Goal: Task Accomplishment & Management: Use online tool/utility

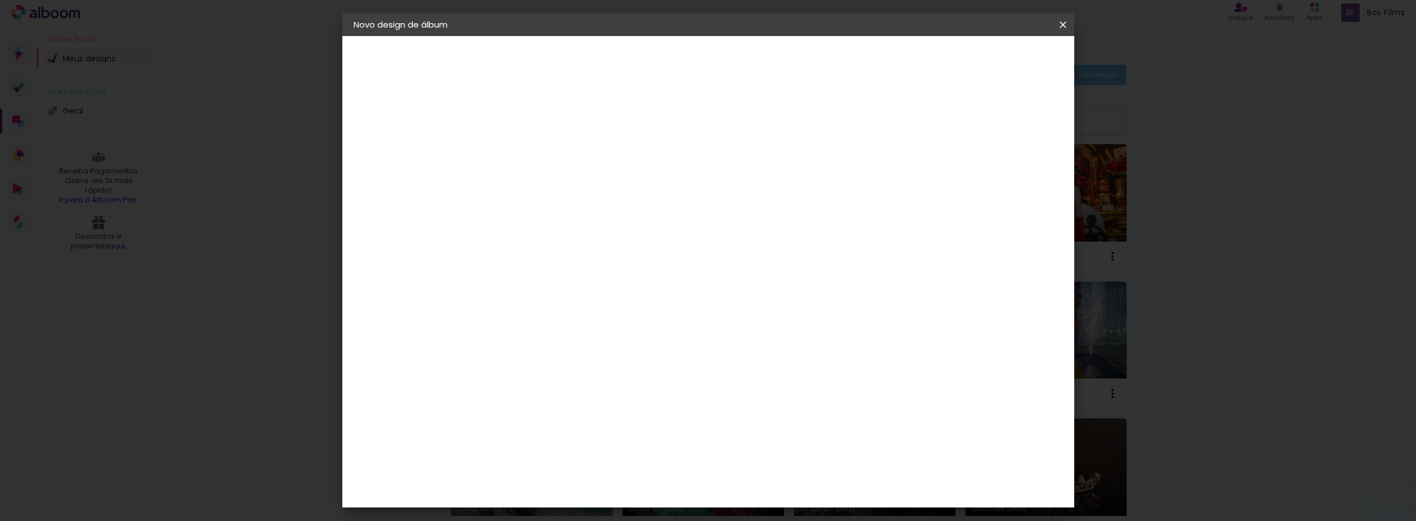
click at [538, 153] on input at bounding box center [538, 150] width 0 height 17
type input "Mostruário 15 Anos 2"
type paper-input "Mostruário 15 Anos 2"
click at [653, 50] on paper-button "Avançar" at bounding box center [625, 59] width 55 height 19
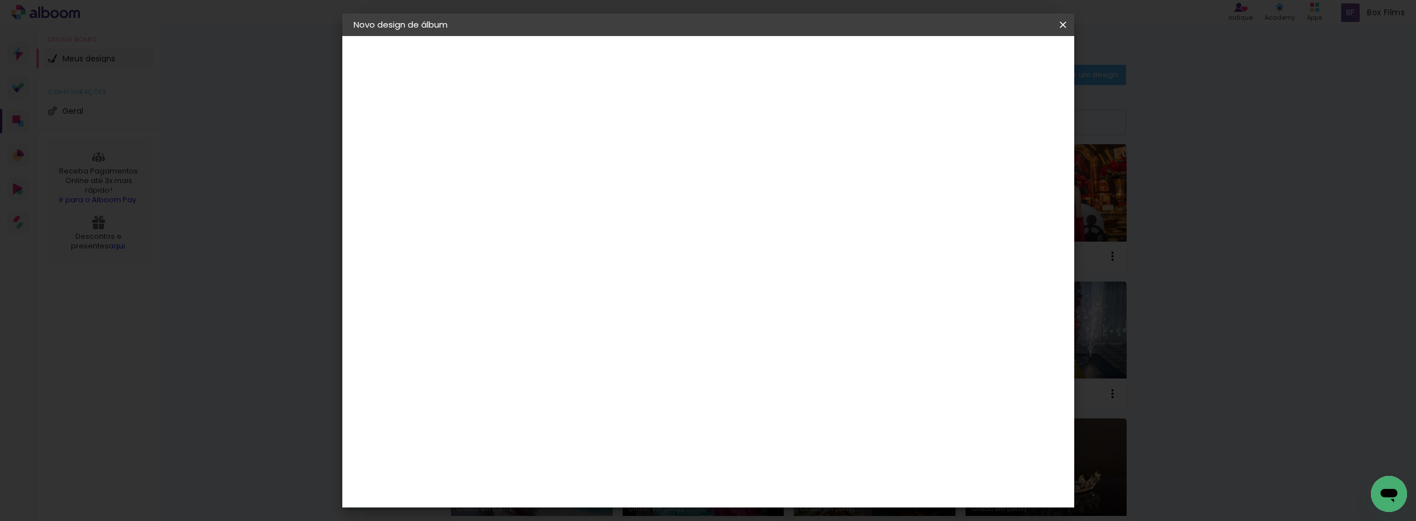
click at [601, 313] on paper-item "[PERSON_NAME]" at bounding box center [567, 325] width 122 height 25
click at [0, 0] on slot "Avançar" at bounding box center [0, 0] width 0 height 0
click at [582, 190] on input "text" at bounding box center [560, 195] width 44 height 17
click at [0, 0] on slot "Encadernados" at bounding box center [0, 0] width 0 height 0
type input "Encadernados"
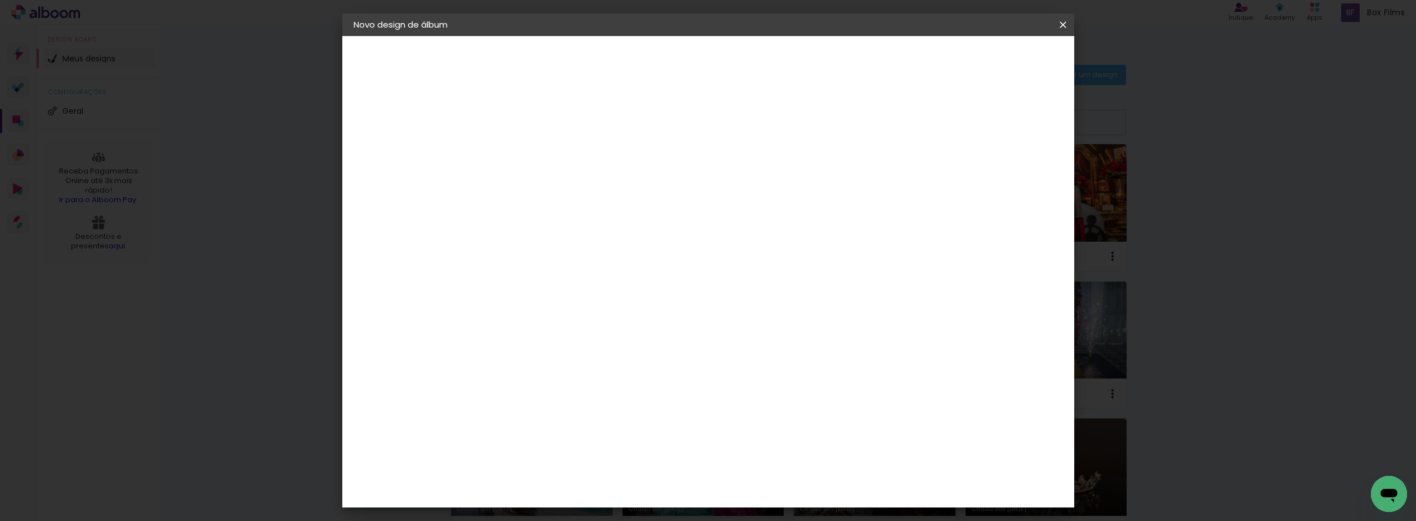
scroll to position [281, 0]
click at [614, 352] on span "30 x 60" at bounding box center [587, 363] width 52 height 23
click at [0, 0] on slot "Avançar" at bounding box center [0, 0] width 0 height 0
click at [992, 60] on span "Iniciar design" at bounding box center [966, 60] width 51 height 8
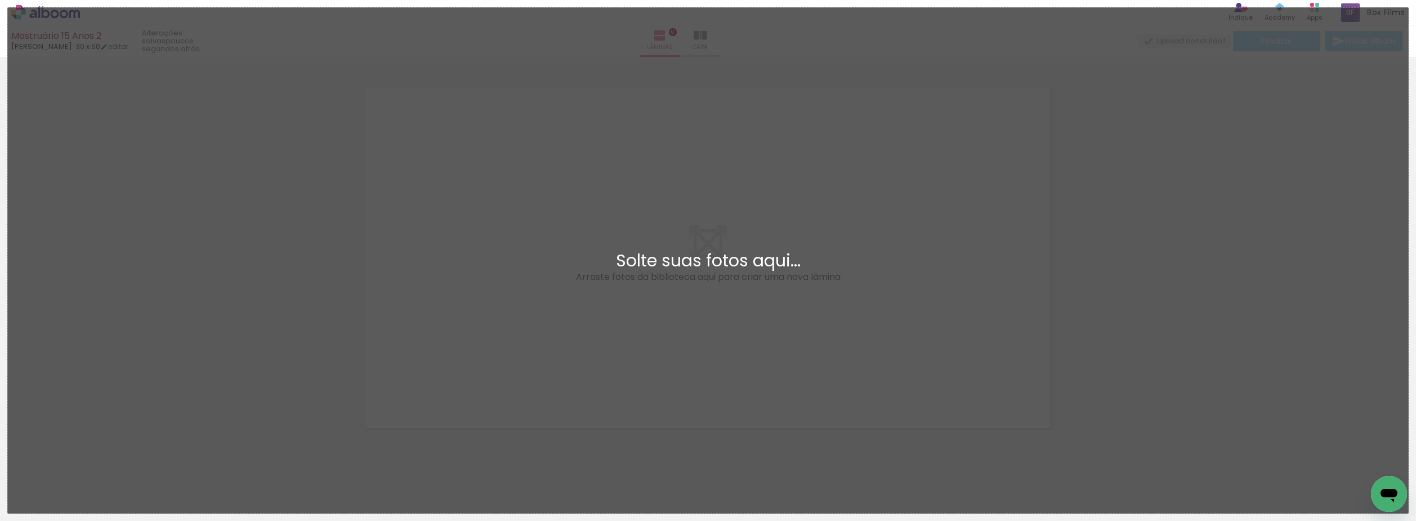
scroll to position [15, 0]
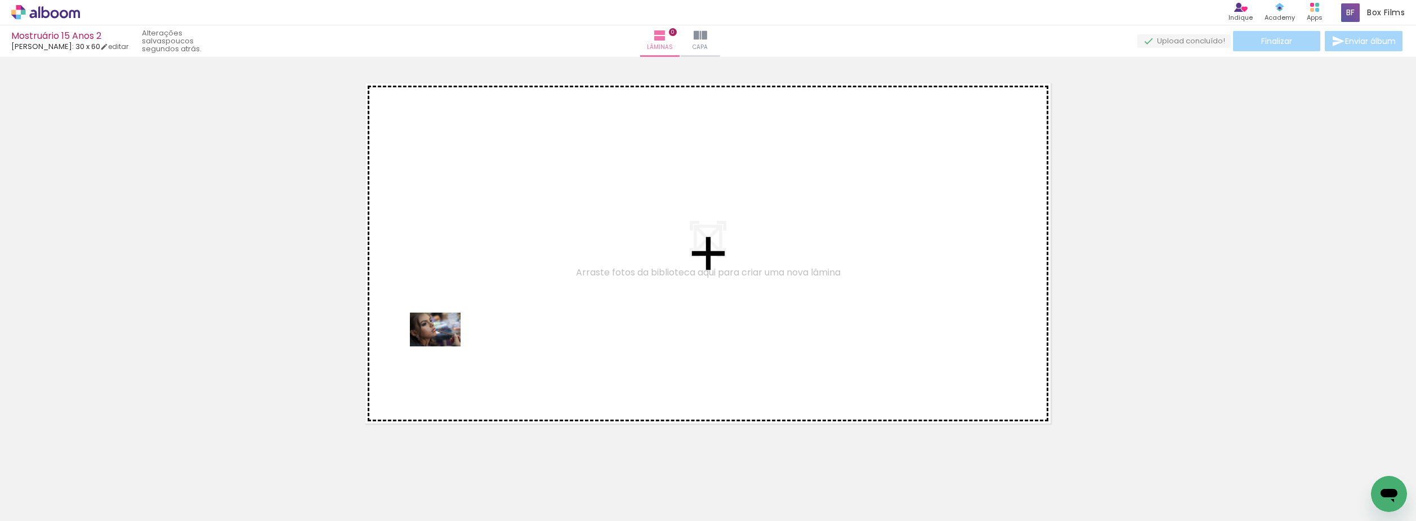
drag, startPoint x: 373, startPoint y: 482, endPoint x: 445, endPoint y: 346, distance: 153.9
click at [445, 346] on quentale-workspace at bounding box center [708, 260] width 1416 height 521
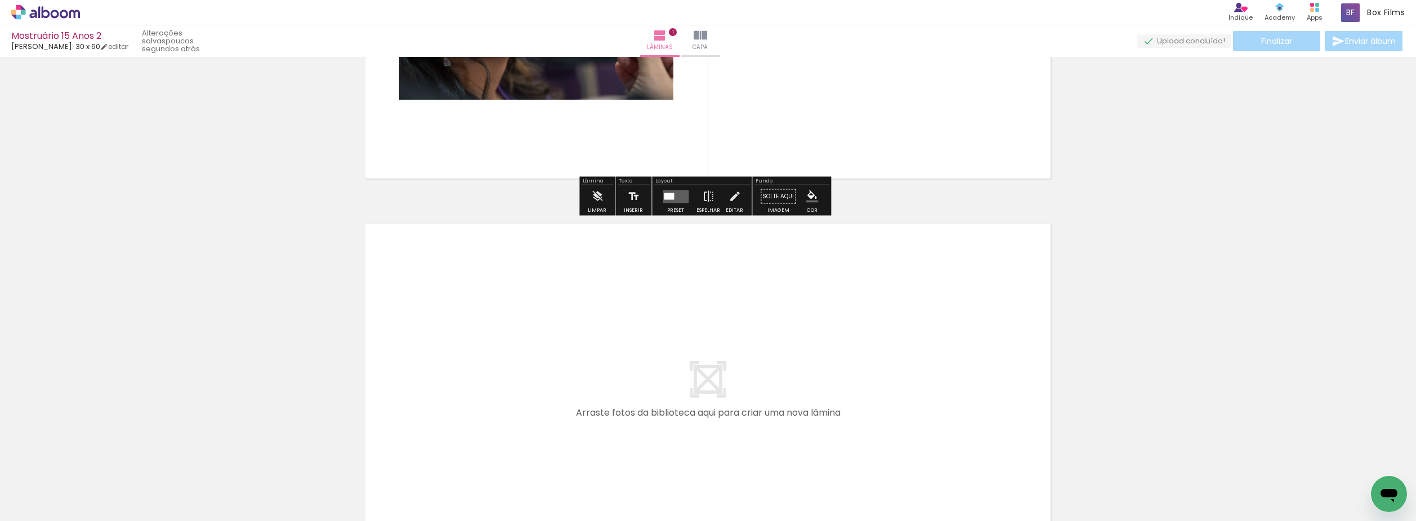
scroll to position [293, 0]
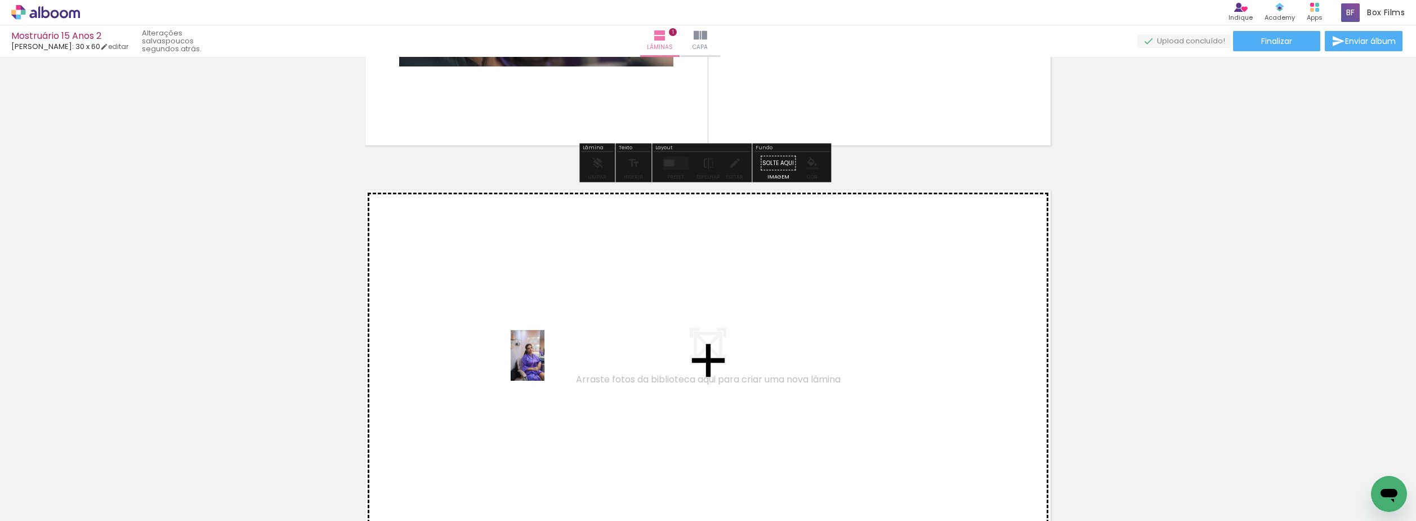
drag, startPoint x: 127, startPoint y: 479, endPoint x: 544, endPoint y: 364, distance: 432.7
click at [544, 364] on quentale-workspace at bounding box center [708, 260] width 1416 height 521
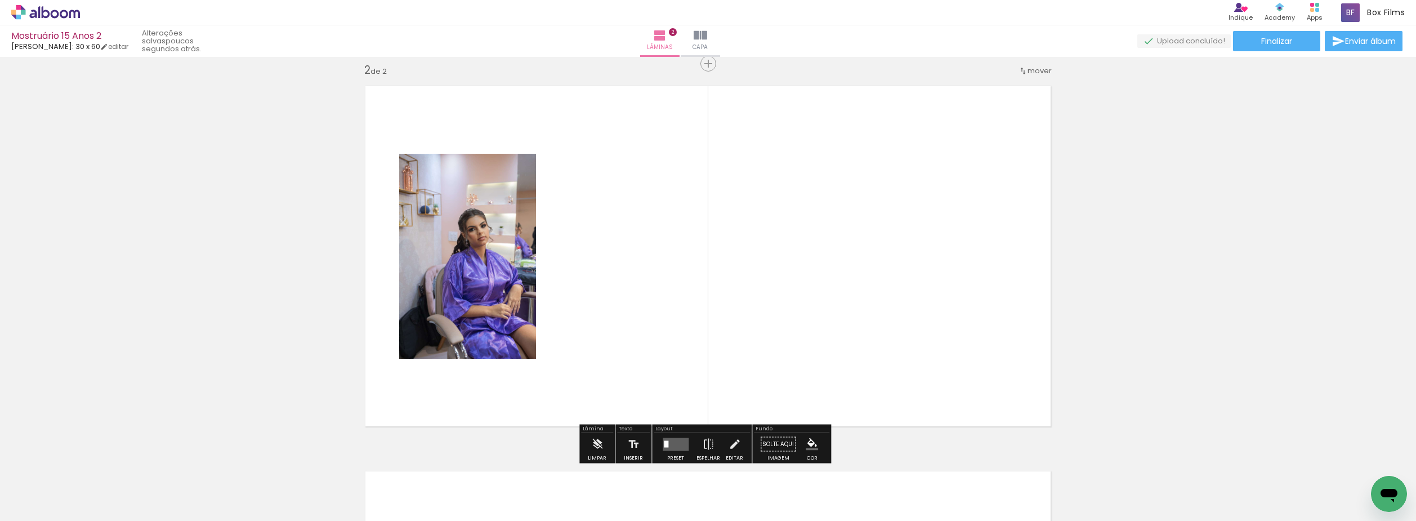
scroll to position [400, 0]
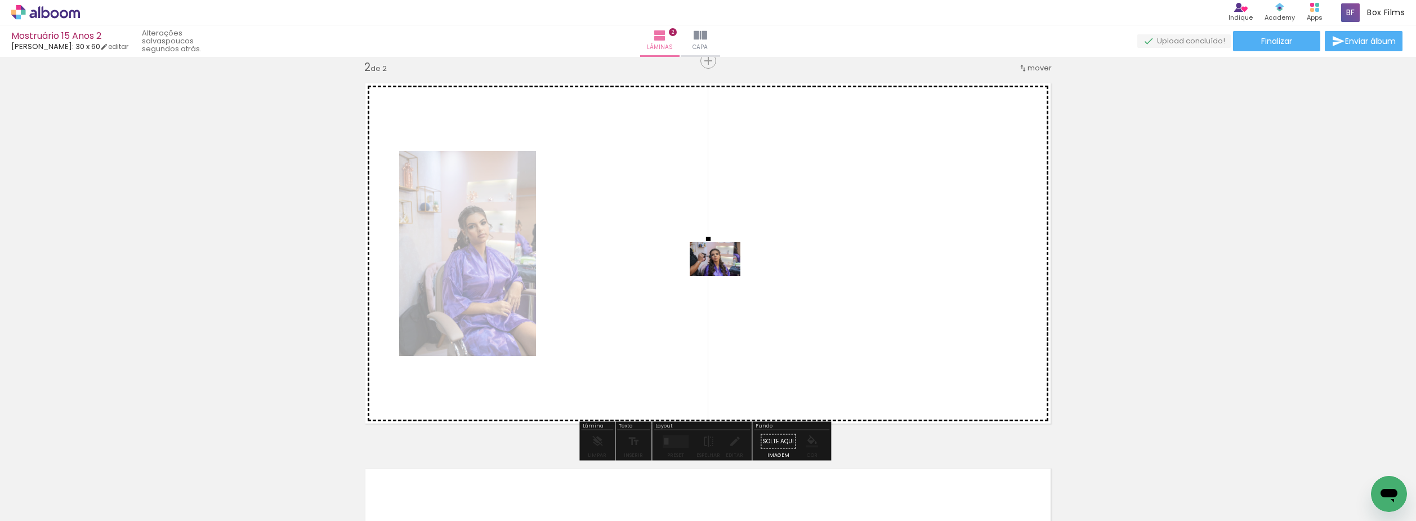
drag, startPoint x: 190, startPoint y: 469, endPoint x: 482, endPoint y: 387, distance: 303.4
click at [740, 266] on quentale-workspace at bounding box center [708, 260] width 1416 height 521
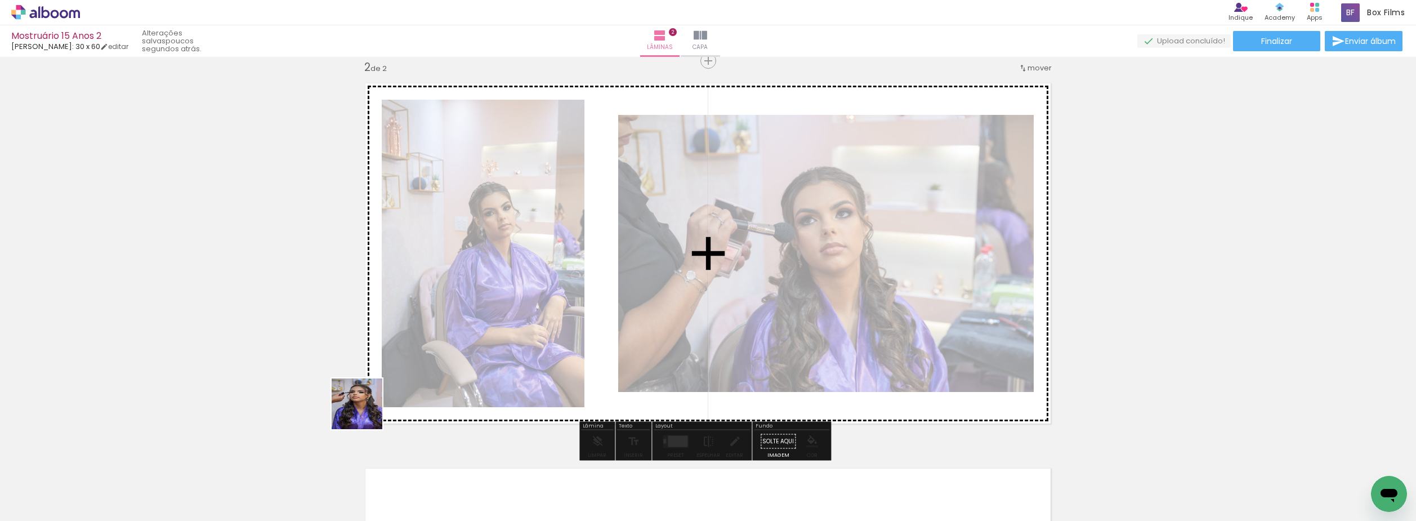
drag, startPoint x: 365, startPoint y: 412, endPoint x: 383, endPoint y: 448, distance: 40.0
click at [543, 299] on quentale-workspace at bounding box center [708, 260] width 1416 height 521
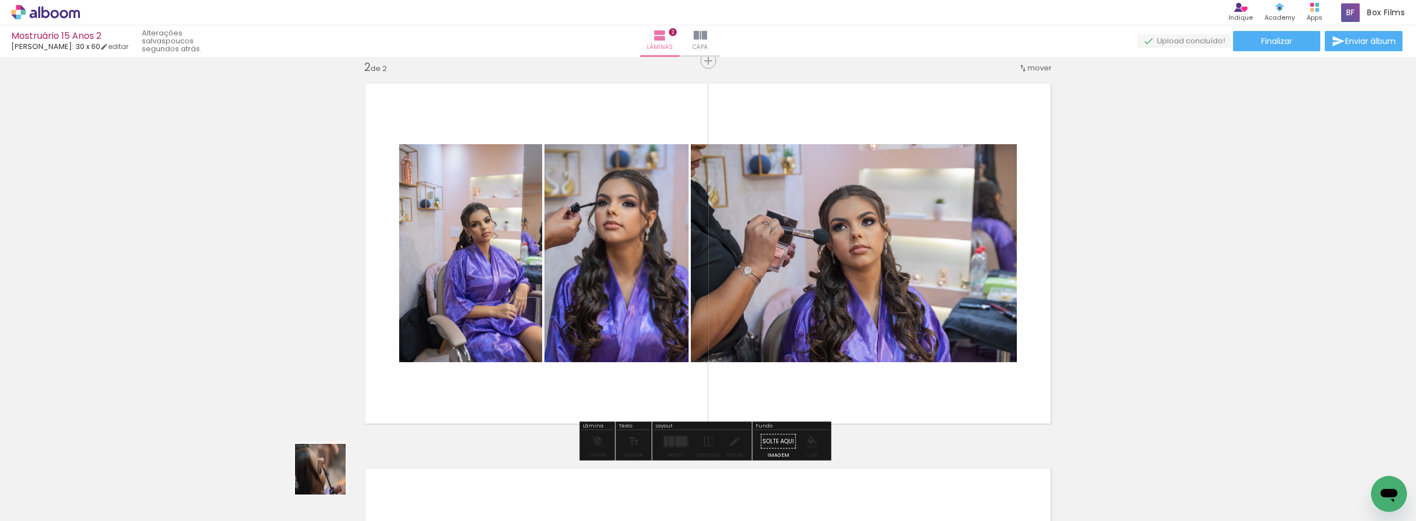
drag, startPoint x: 306, startPoint y: 494, endPoint x: 574, endPoint y: 288, distance: 337.6
click at [580, 287] on quentale-workspace at bounding box center [708, 260] width 1416 height 521
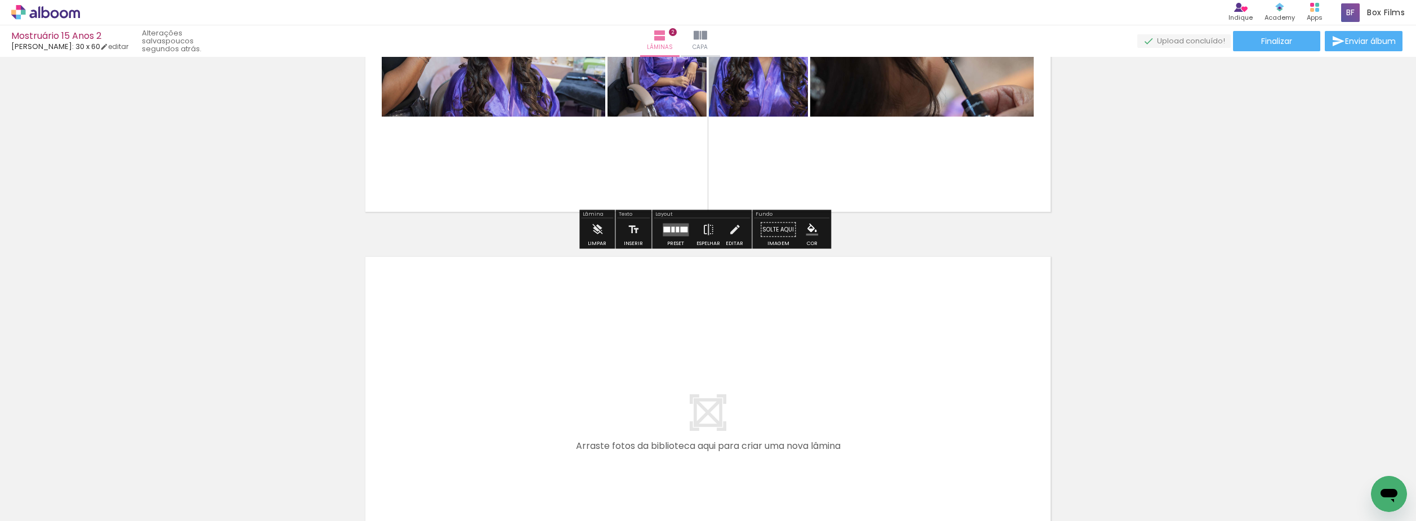
scroll to position [681, 0]
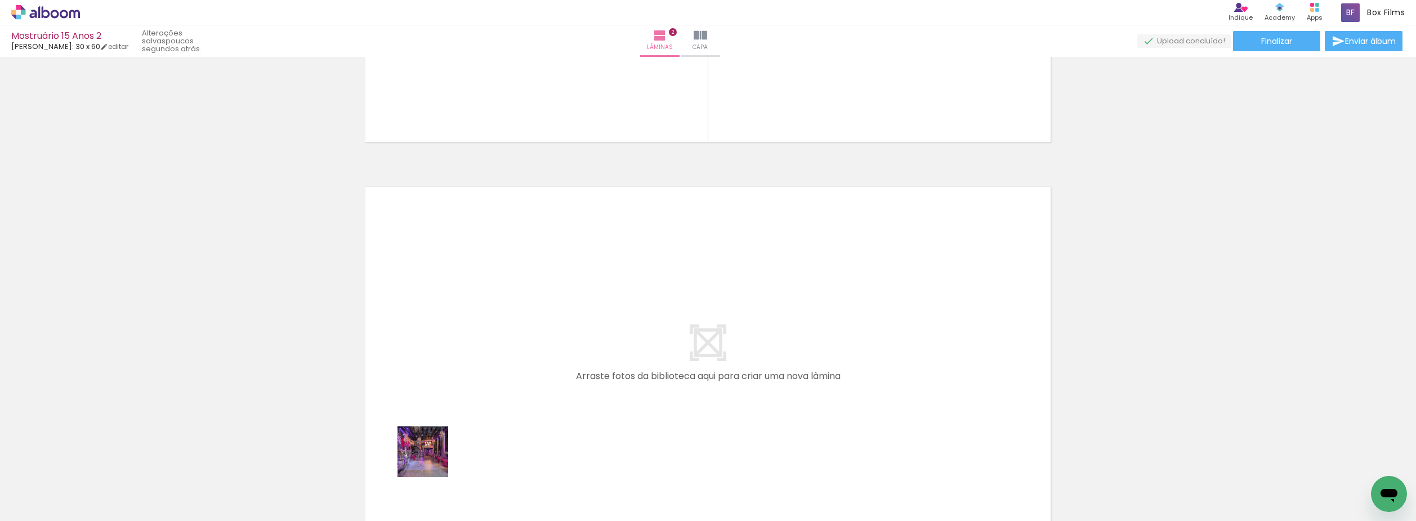
drag, startPoint x: 428, startPoint y: 484, endPoint x: 494, endPoint y: 470, distance: 67.2
click at [457, 322] on quentale-workspace at bounding box center [708, 260] width 1416 height 521
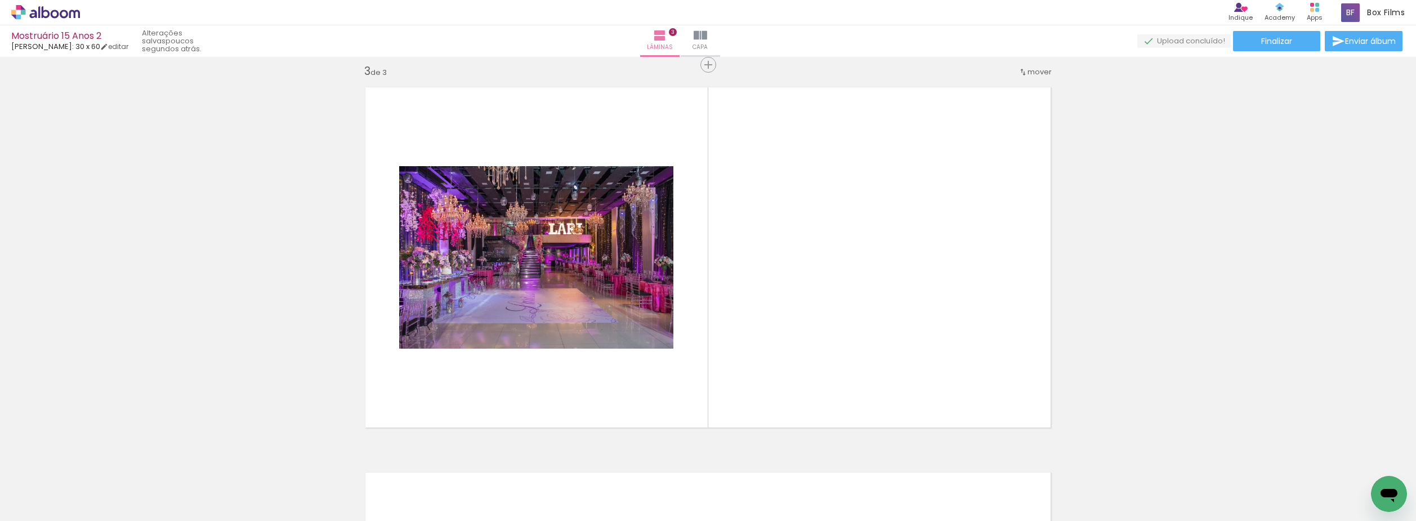
scroll to position [785, 0]
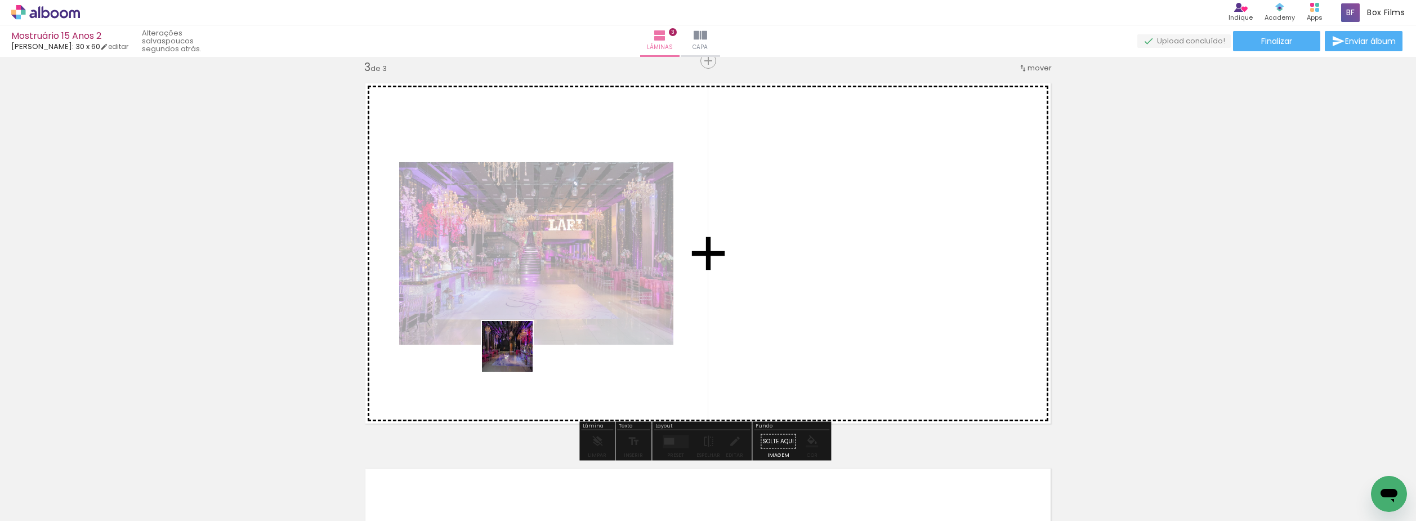
drag, startPoint x: 512, startPoint y: 375, endPoint x: 527, endPoint y: 337, distance: 41.7
click at [522, 321] on quentale-workspace at bounding box center [708, 260] width 1416 height 521
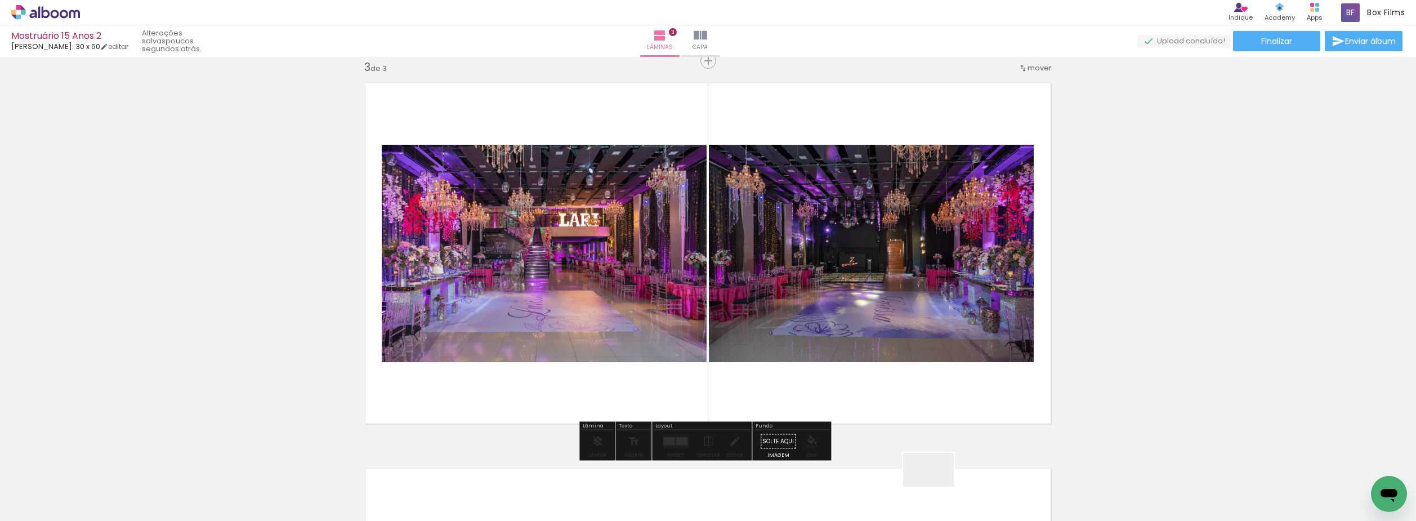
drag, startPoint x: 937, startPoint y: 486, endPoint x: 856, endPoint y: 379, distance: 134.7
click at [856, 303] on quentale-workspace at bounding box center [708, 260] width 1416 height 521
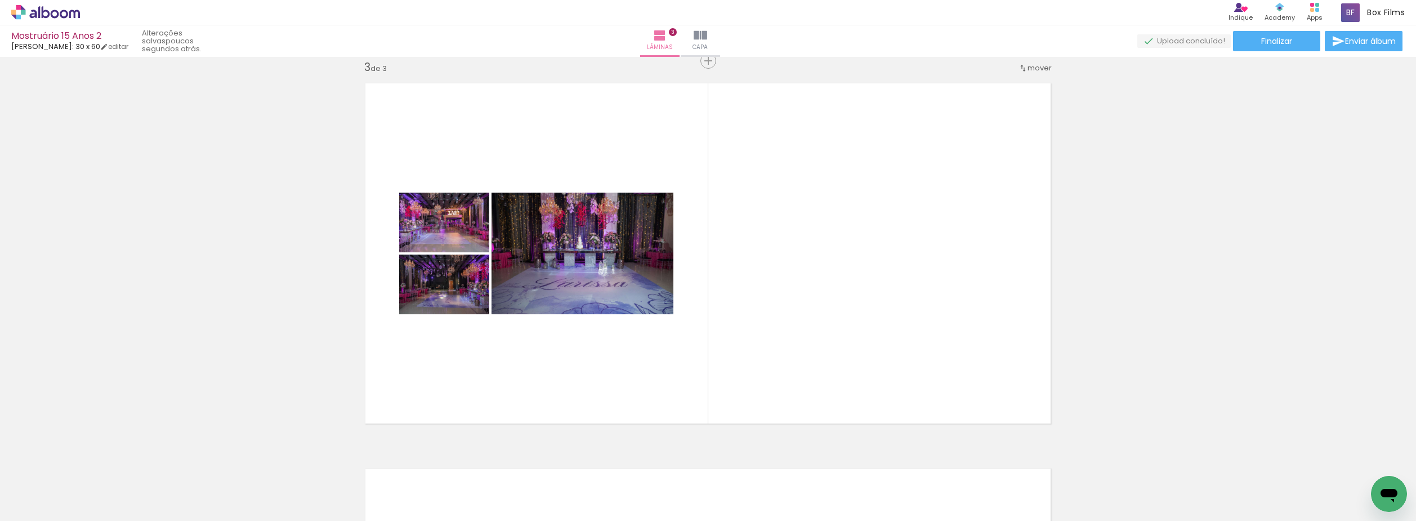
scroll to position [0, 462]
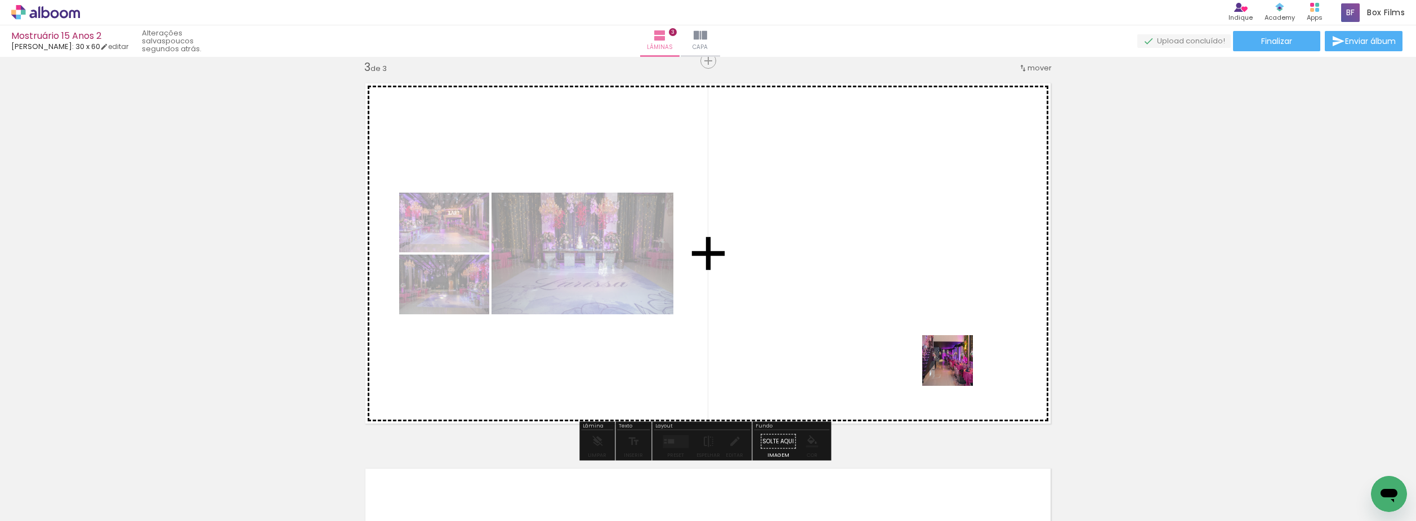
drag, startPoint x: 956, startPoint y: 369, endPoint x: 923, endPoint y: 491, distance: 126.4
click at [950, 343] on quentale-workspace at bounding box center [708, 260] width 1416 height 521
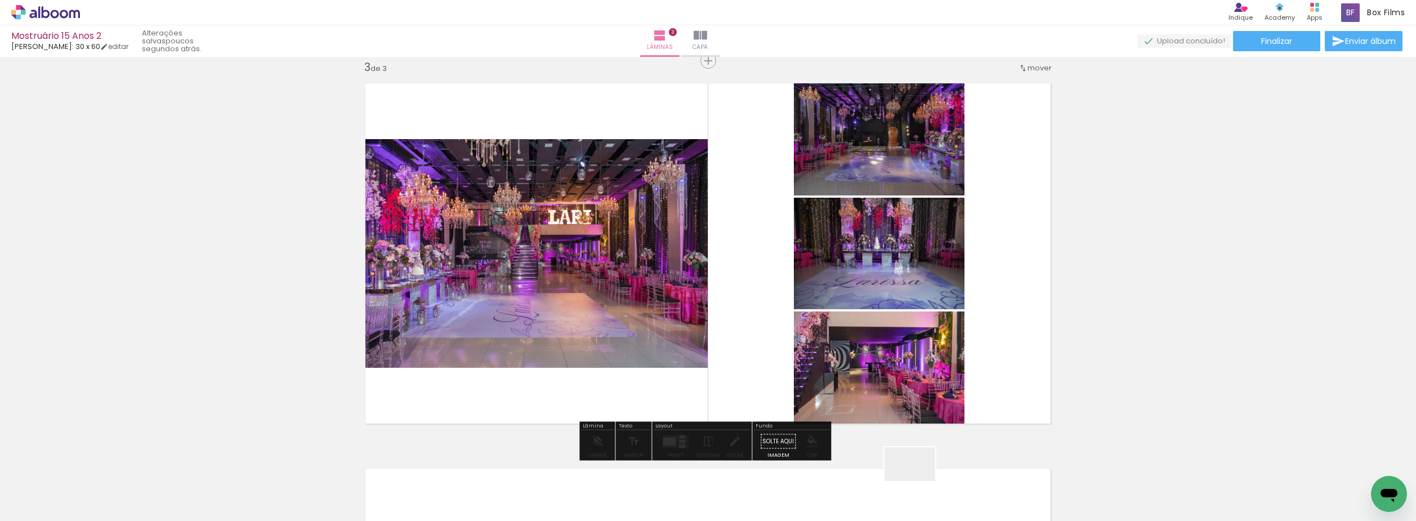
drag, startPoint x: 918, startPoint y: 481, endPoint x: 1019, endPoint y: 472, distance: 101.1
click at [902, 356] on quentale-workspace at bounding box center [708, 260] width 1416 height 521
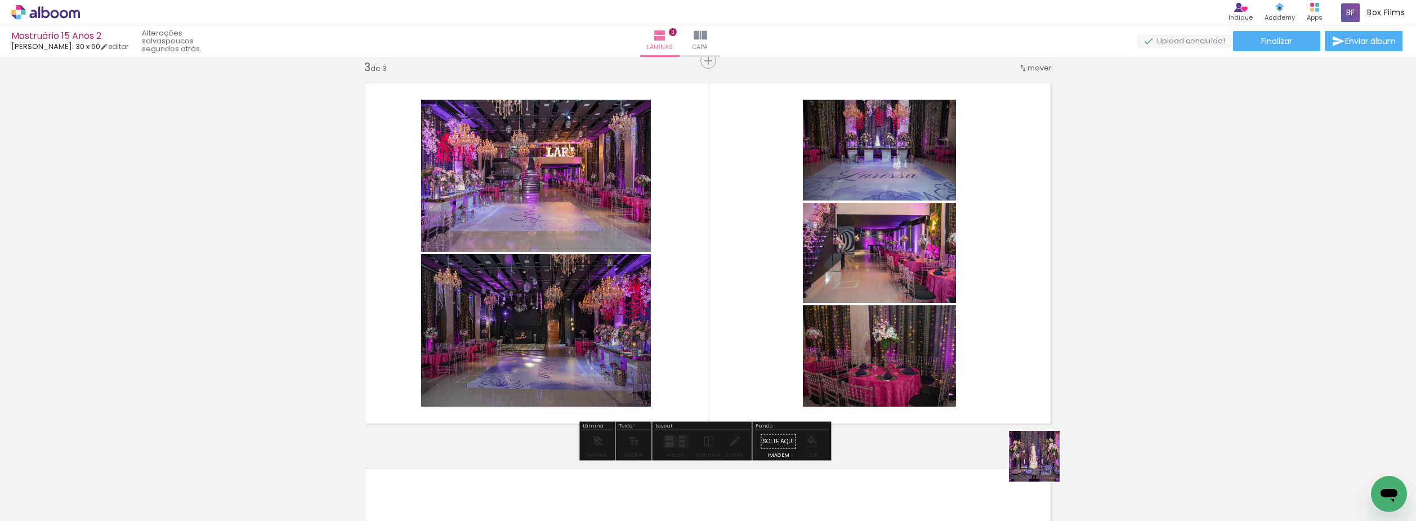
drag, startPoint x: 1043, startPoint y: 464, endPoint x: 816, endPoint y: 482, distance: 227.6
click at [915, 339] on quentale-workspace at bounding box center [708, 260] width 1416 height 521
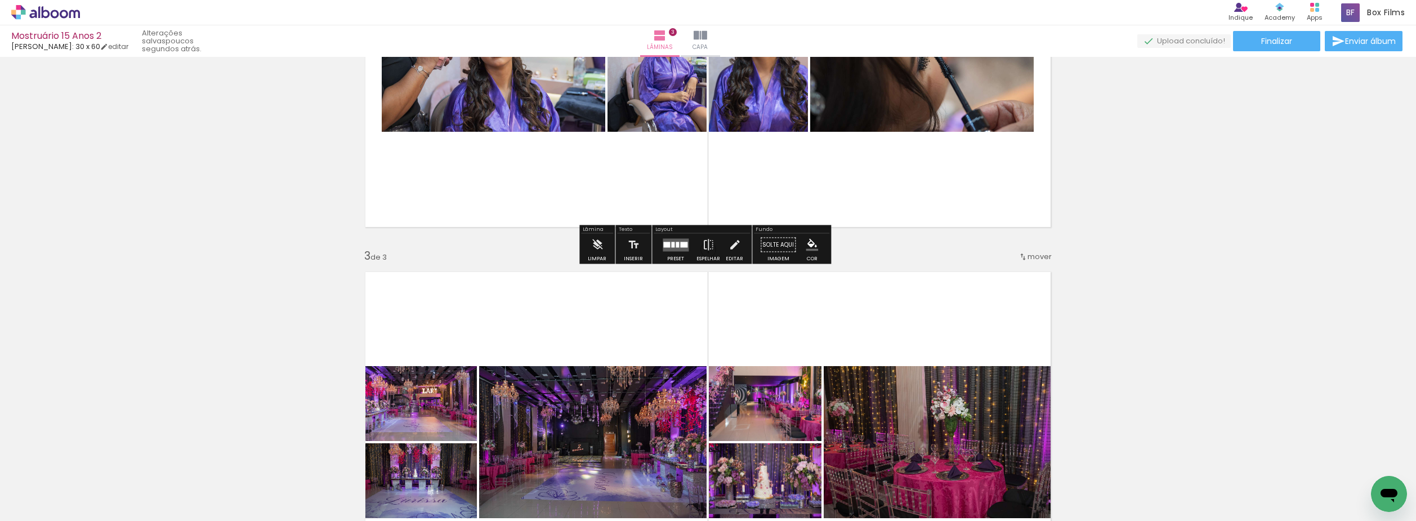
scroll to position [616, 0]
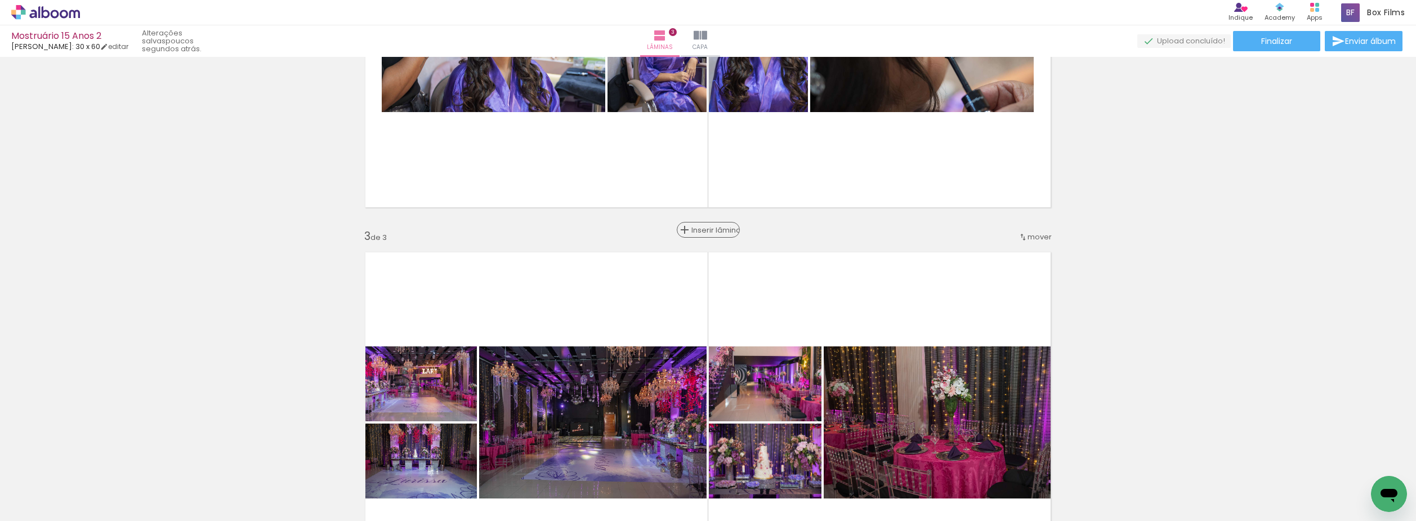
click at [705, 231] on span "Inserir lâmina" at bounding box center [713, 229] width 44 height 7
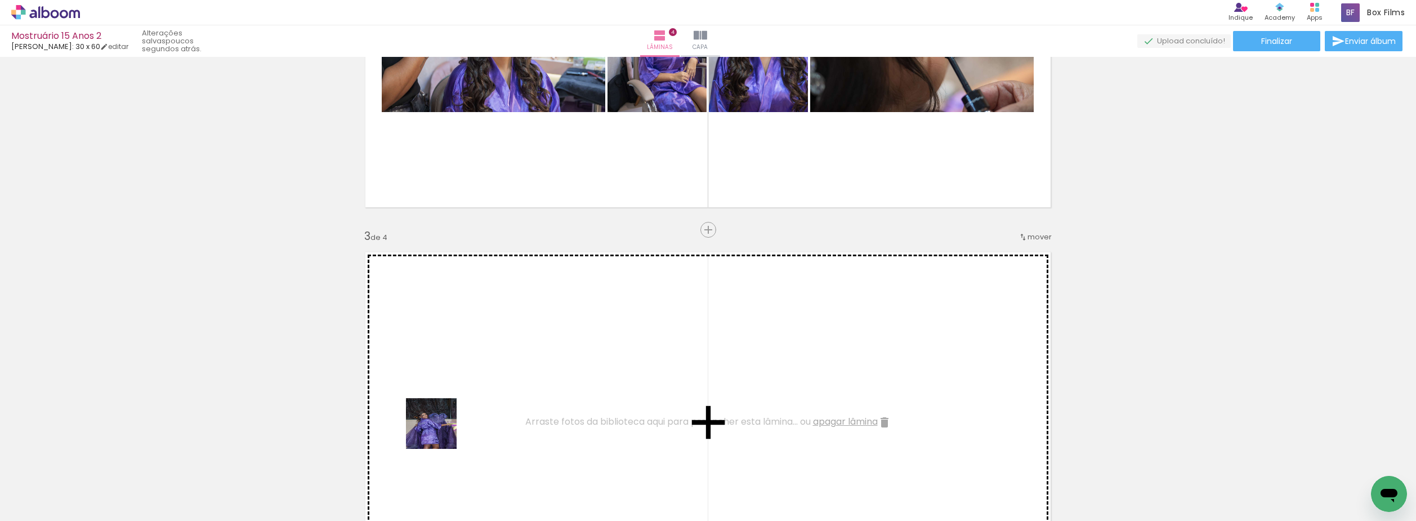
drag, startPoint x: 393, startPoint y: 478, endPoint x: 486, endPoint y: 469, distance: 93.3
click at [535, 347] on quentale-workspace at bounding box center [708, 260] width 1416 height 521
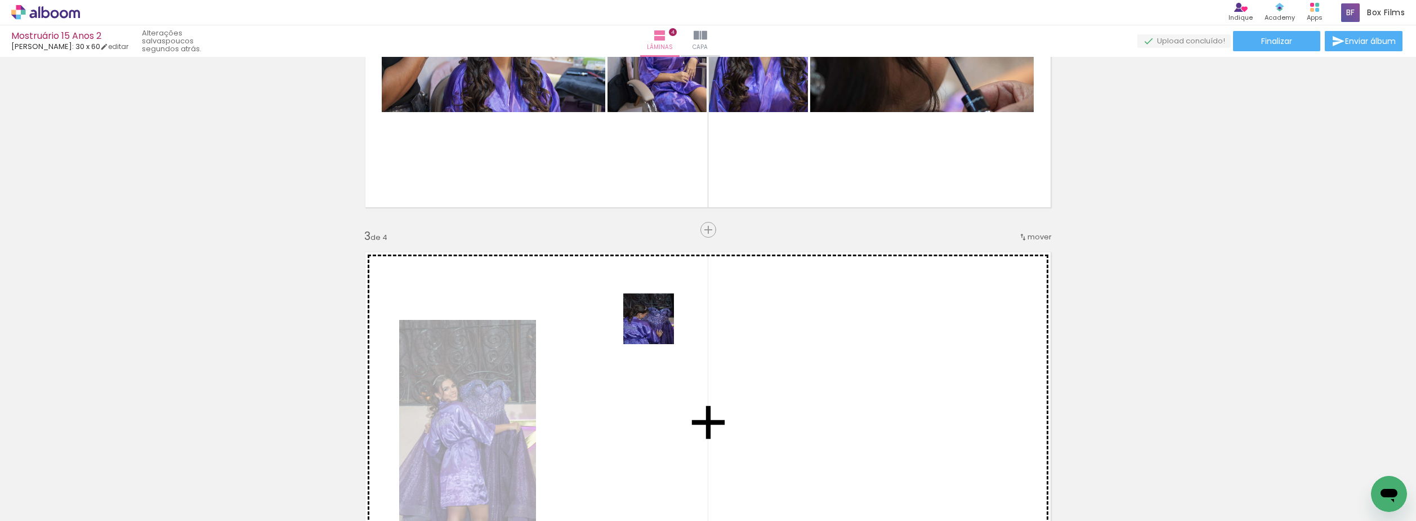
drag, startPoint x: 637, startPoint y: 340, endPoint x: 657, endPoint y: 327, distance: 24.0
click at [657, 327] on quentale-workspace at bounding box center [708, 260] width 1416 height 521
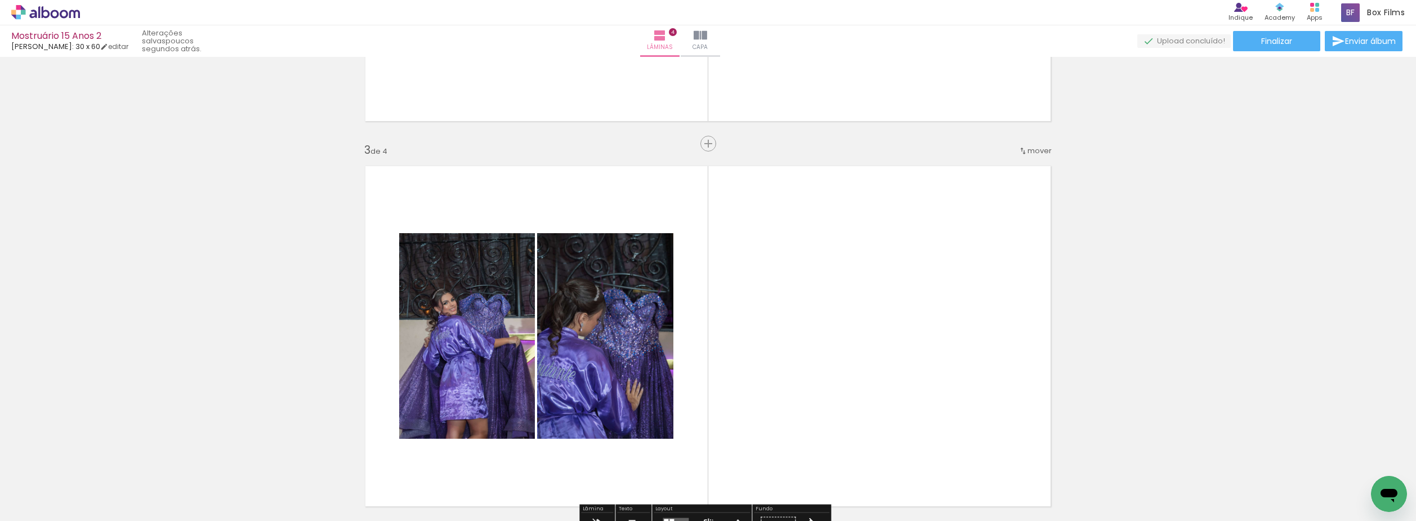
scroll to position [728, 0]
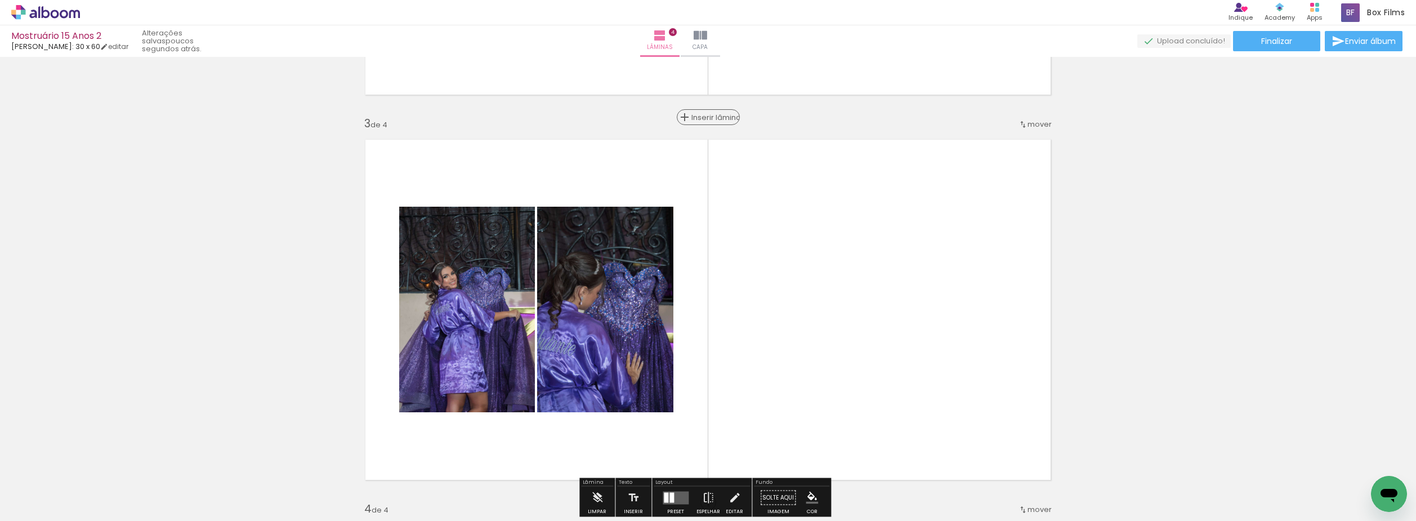
click at [705, 117] on span "Inserir lâmina" at bounding box center [713, 117] width 44 height 7
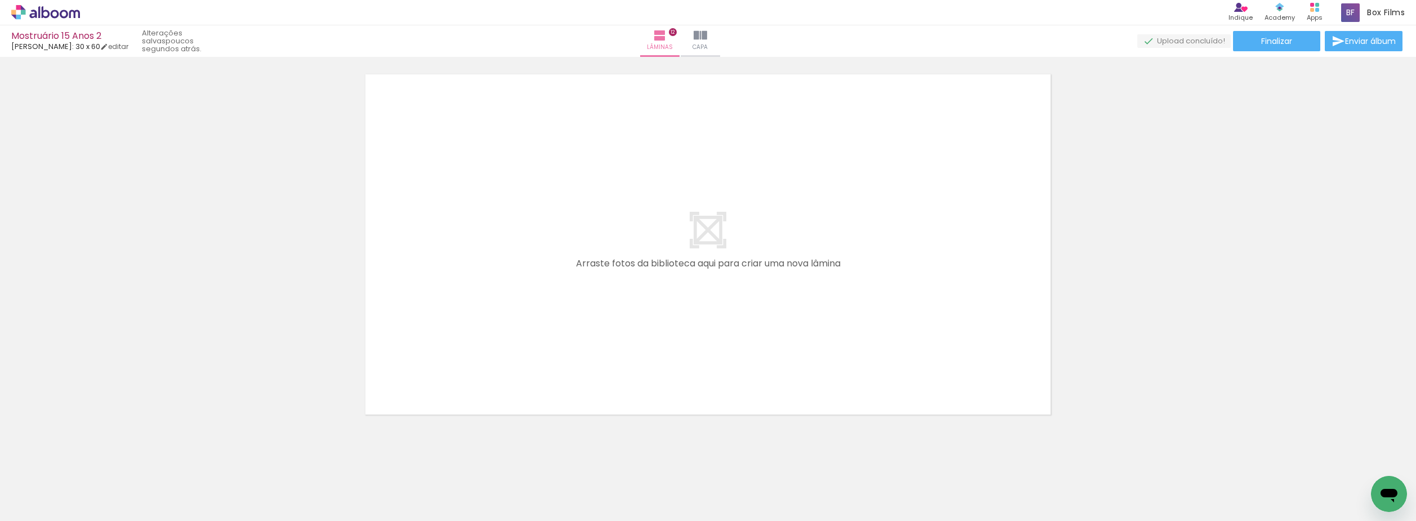
scroll to position [0, 2793]
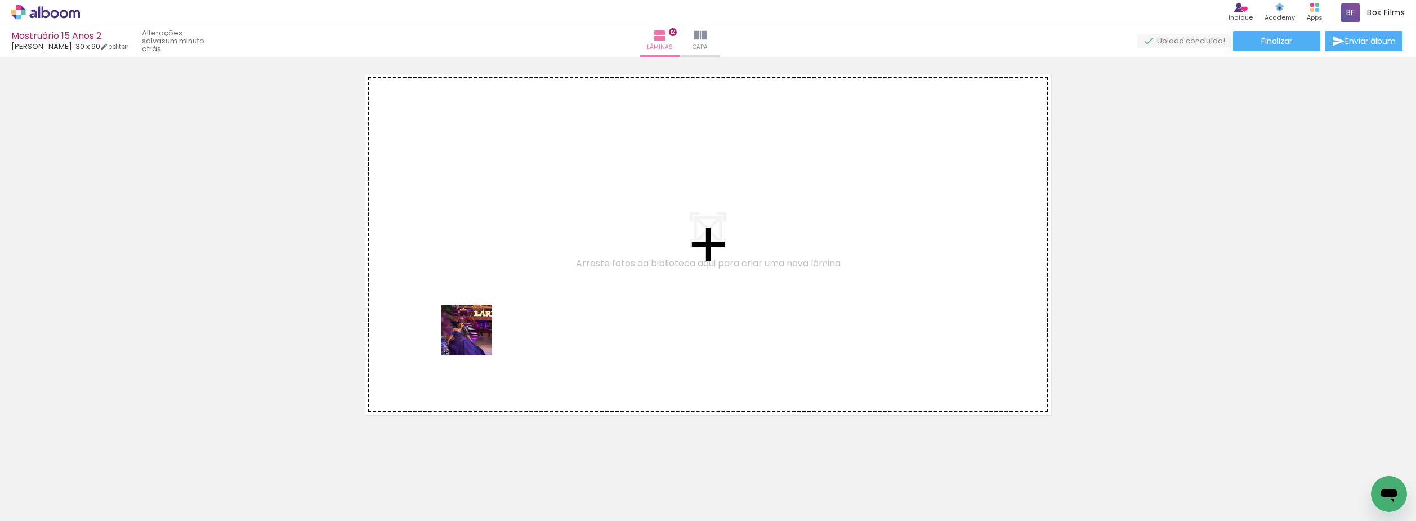
drag, startPoint x: 459, startPoint y: 390, endPoint x: 488, endPoint y: 428, distance: 48.3
click at [498, 293] on quentale-workspace at bounding box center [708, 260] width 1416 height 521
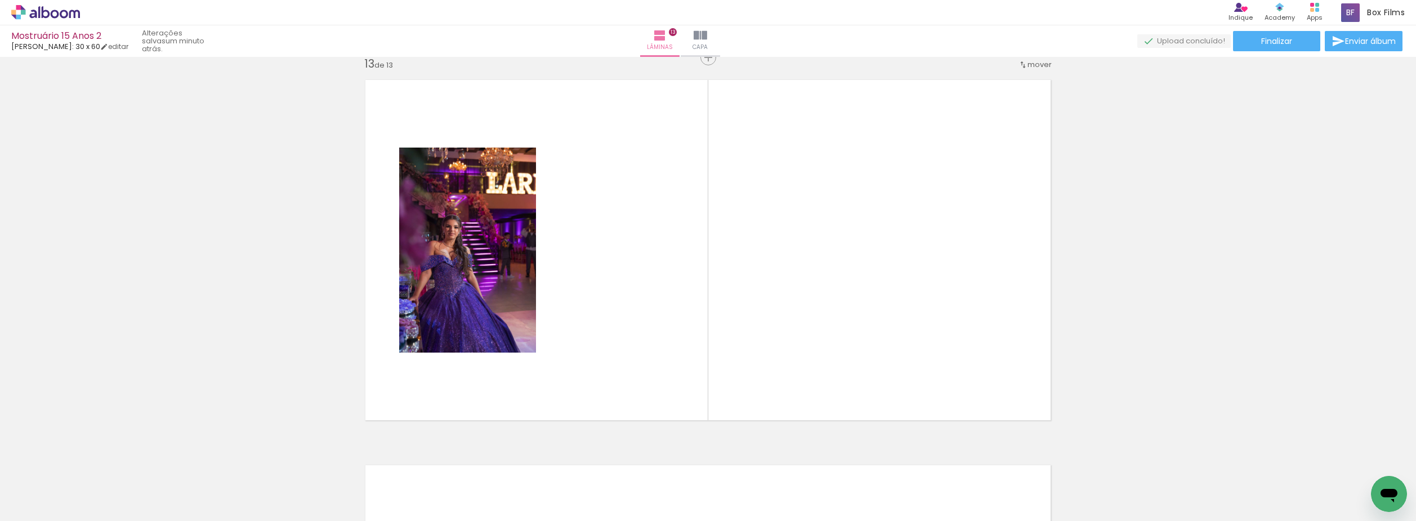
scroll to position [4635, 0]
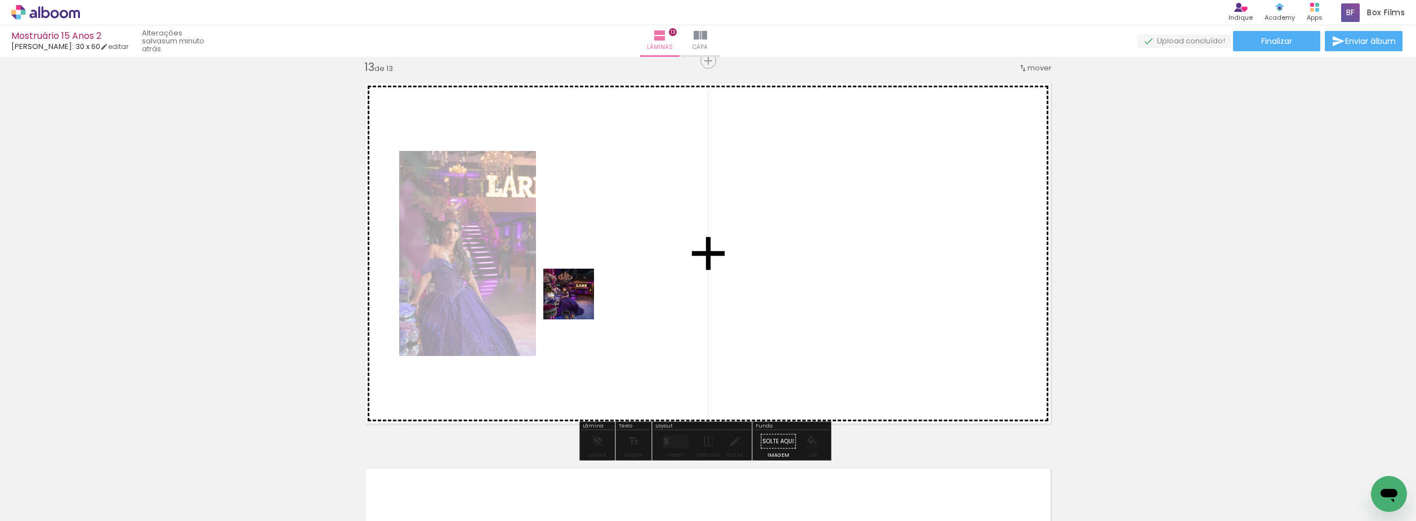
drag, startPoint x: 484, startPoint y: 469, endPoint x: 595, endPoint y: 274, distance: 224.6
click at [595, 274] on quentale-workspace at bounding box center [708, 260] width 1416 height 521
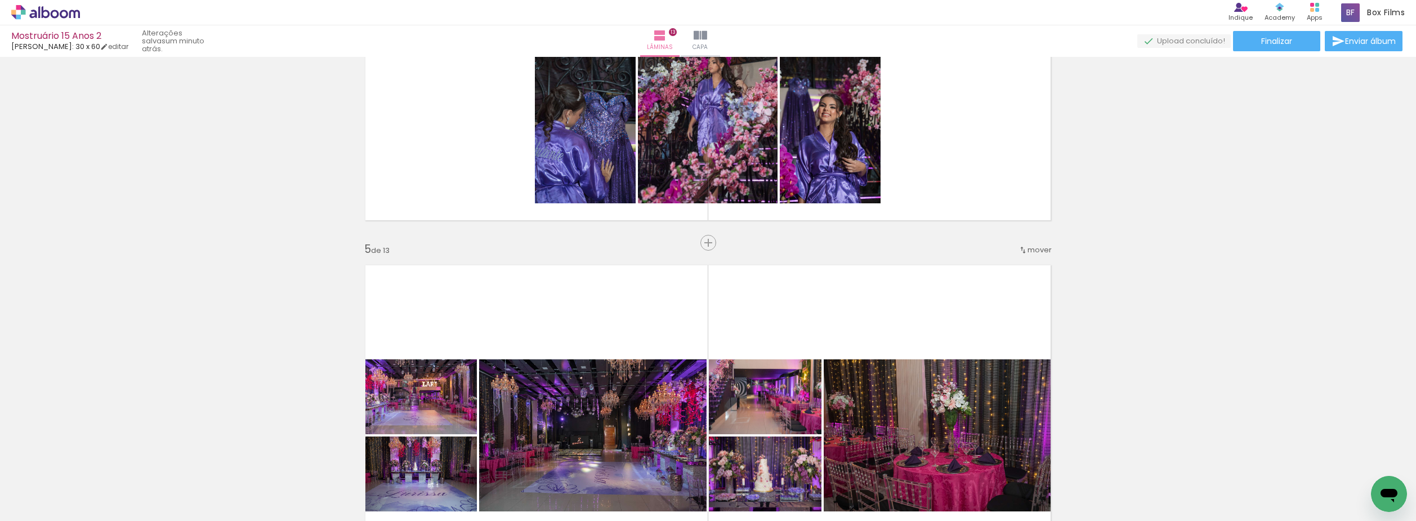
scroll to position [1483, 0]
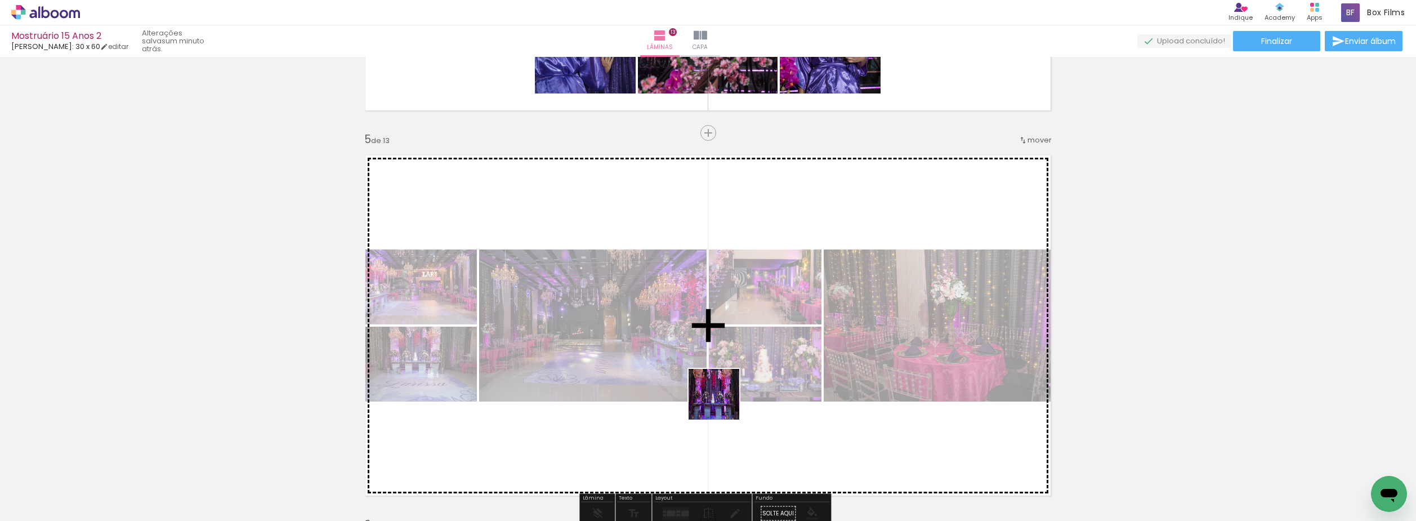
drag, startPoint x: 722, startPoint y: 481, endPoint x: 723, endPoint y: 350, distance: 131.7
click at [723, 350] on quentale-workspace at bounding box center [708, 260] width 1416 height 521
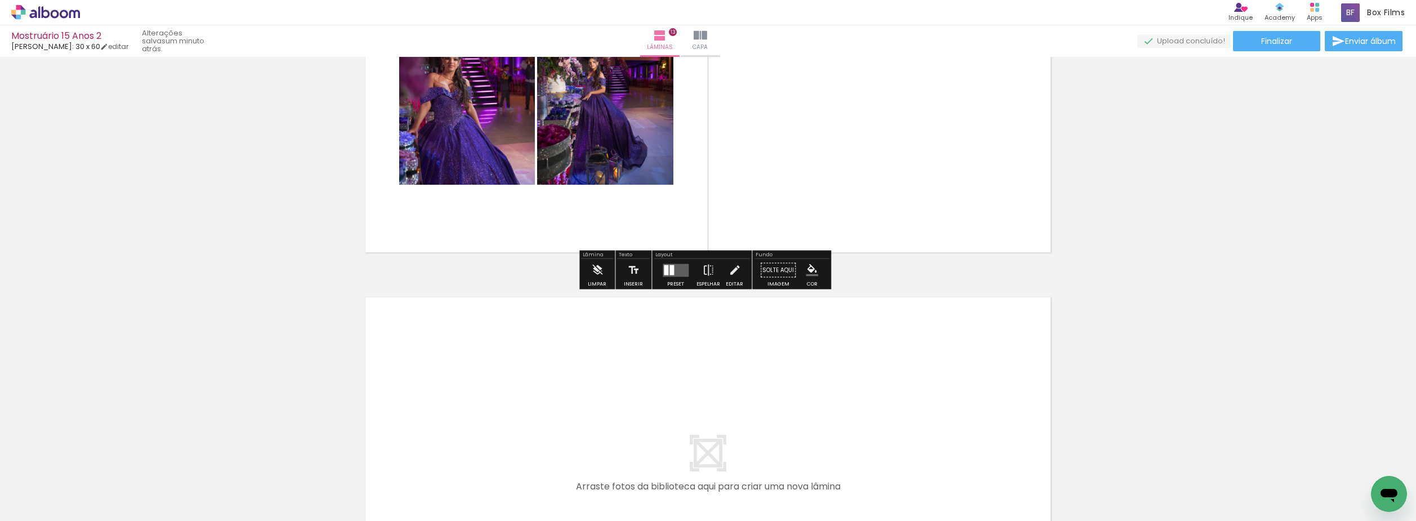
scroll to position [4917, 0]
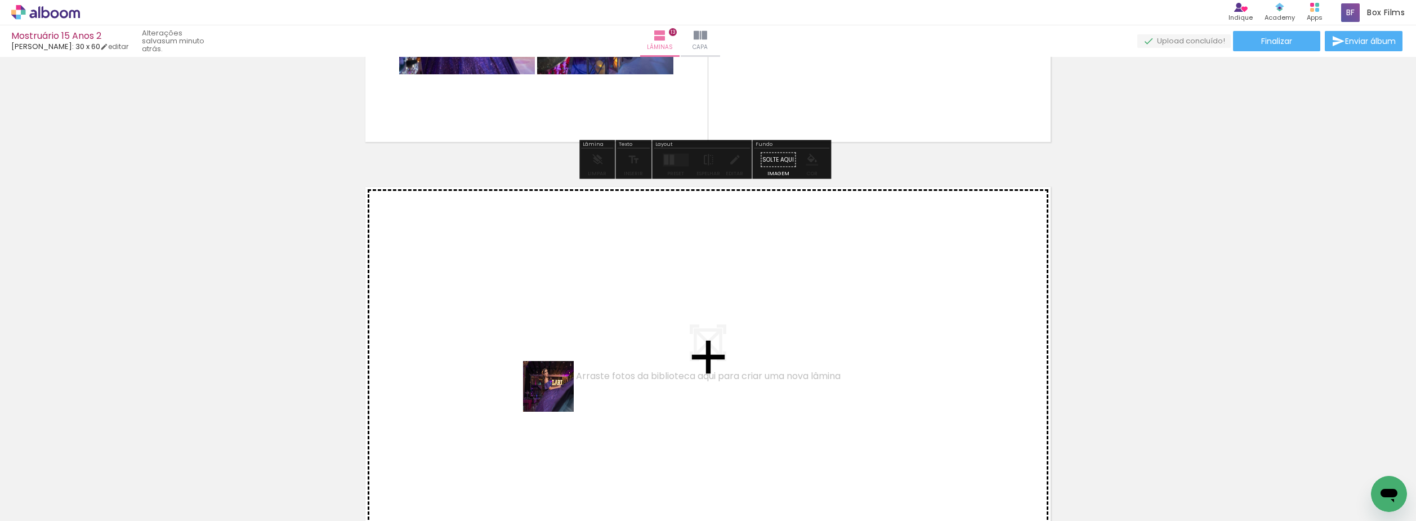
drag, startPoint x: 549, startPoint y: 480, endPoint x: 561, endPoint y: 378, distance: 102.6
click at [561, 378] on quentale-workspace at bounding box center [708, 260] width 1416 height 521
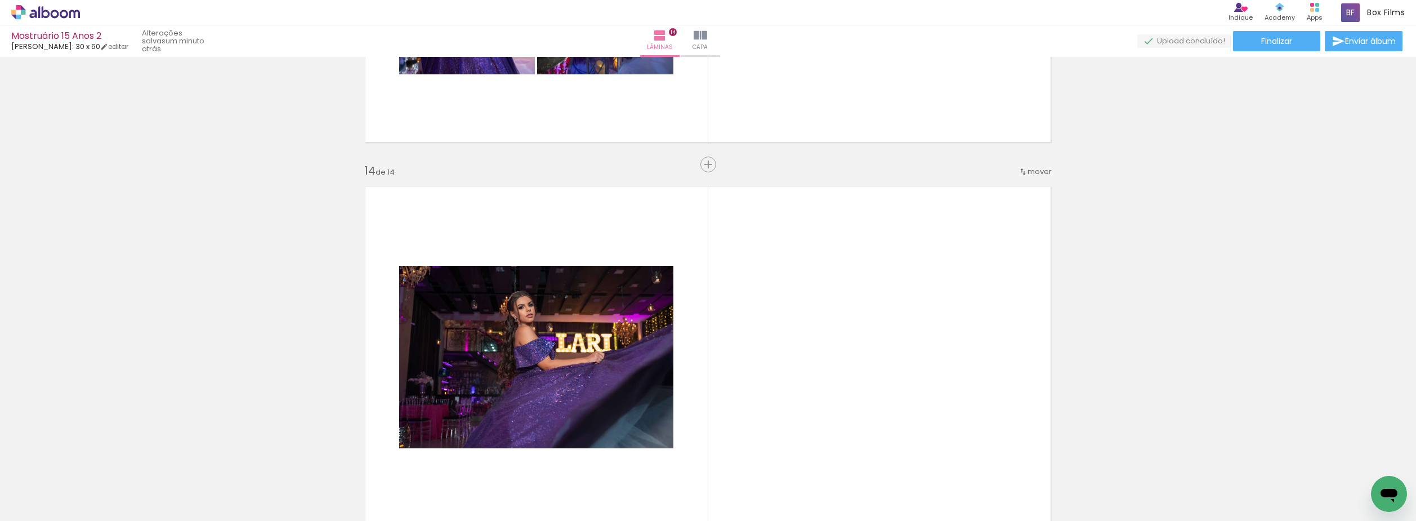
scroll to position [5020, 0]
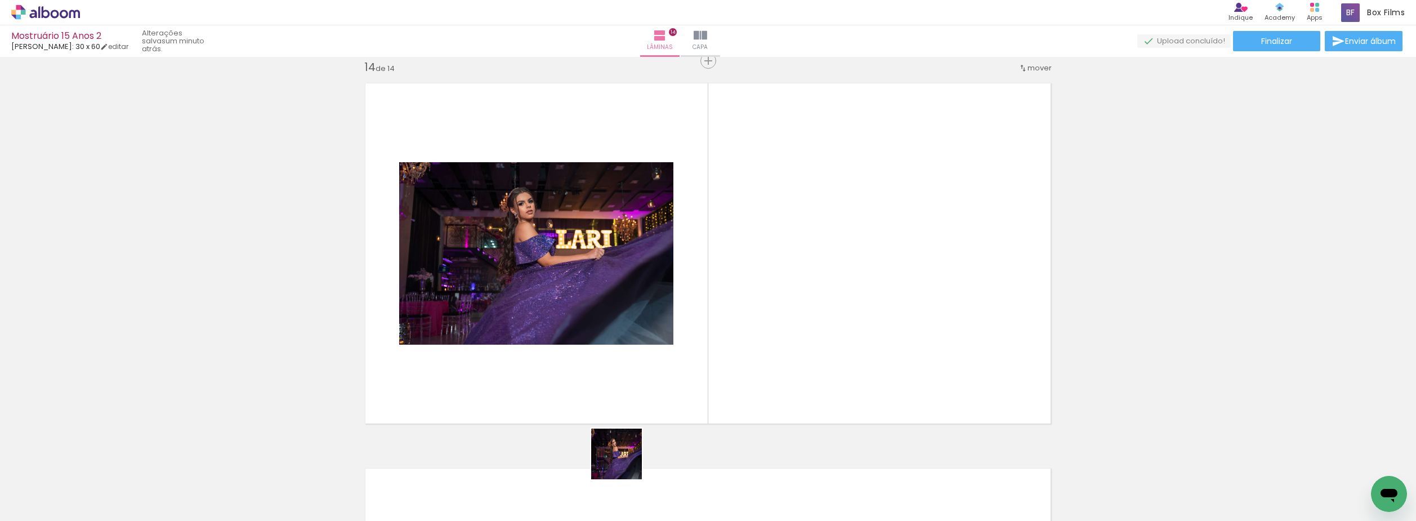
drag, startPoint x: 625, startPoint y: 462, endPoint x: 672, endPoint y: 484, distance: 51.6
click at [678, 377] on quentale-workspace at bounding box center [708, 260] width 1416 height 521
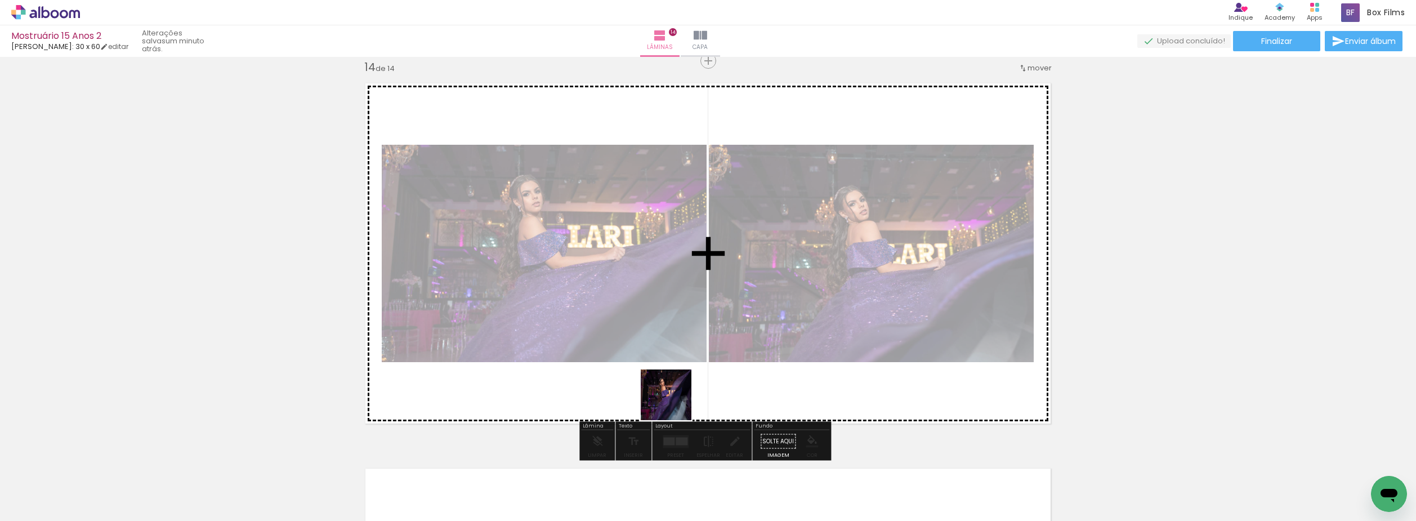
drag, startPoint x: 674, startPoint y: 403, endPoint x: 674, endPoint y: 360, distance: 42.8
click at [674, 361] on quentale-workspace at bounding box center [708, 260] width 1416 height 521
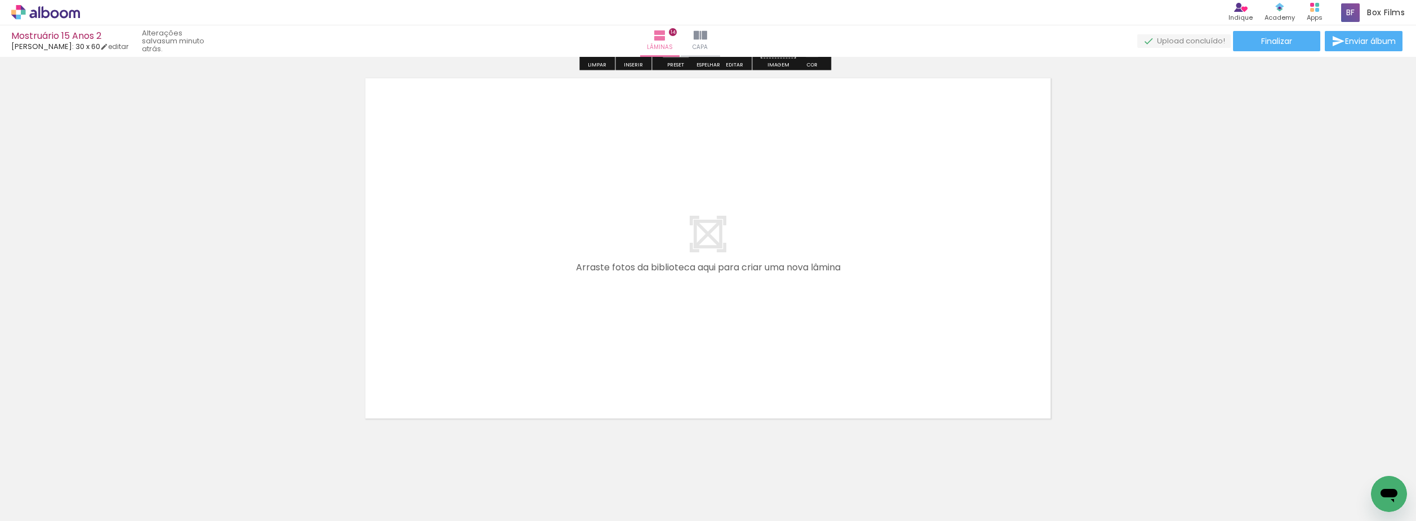
scroll to position [5414, 0]
